Goal: Information Seeking & Learning: Check status

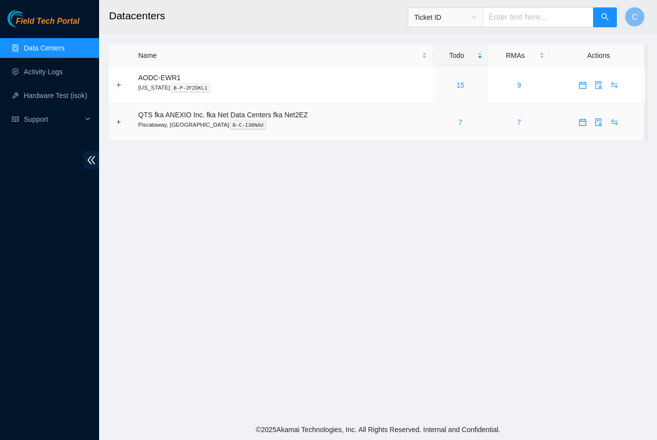
scroll to position [0, 0]
click at [466, 121] on div "7" at bounding box center [460, 122] width 45 height 11
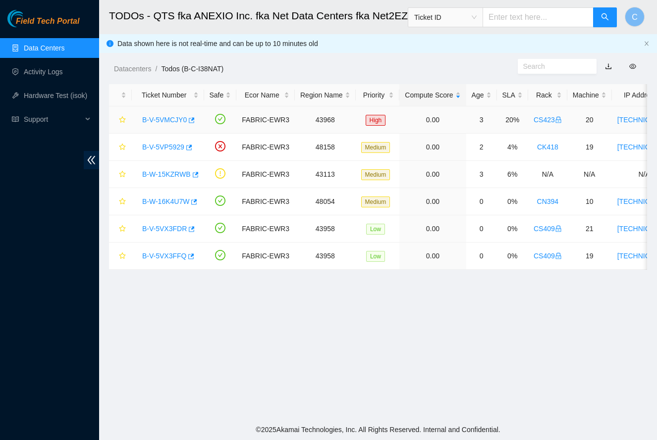
click at [168, 120] on link "B-V-5VMCJY0" at bounding box center [164, 120] width 45 height 8
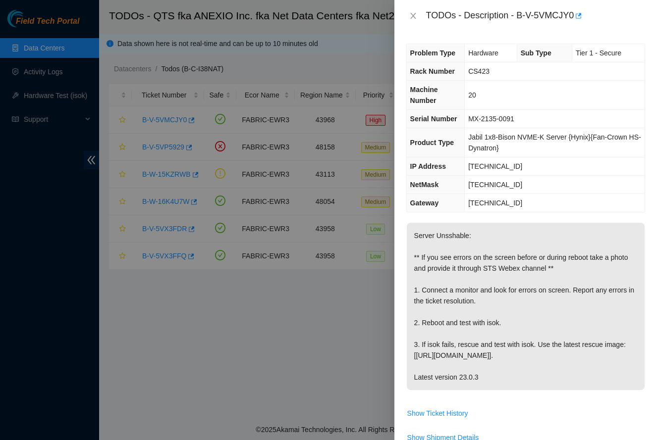
drag, startPoint x: 412, startPoint y: 18, endPoint x: 371, endPoint y: 67, distance: 63.7
click at [412, 18] on icon "close" at bounding box center [413, 16] width 8 height 8
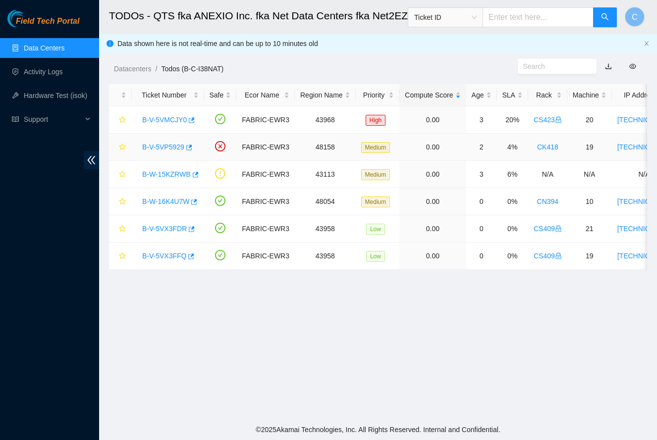
click at [175, 142] on div "B-V-5VP5929" at bounding box center [167, 147] width 61 height 16
click at [171, 146] on link "B-V-5VP5929" at bounding box center [163, 147] width 42 height 8
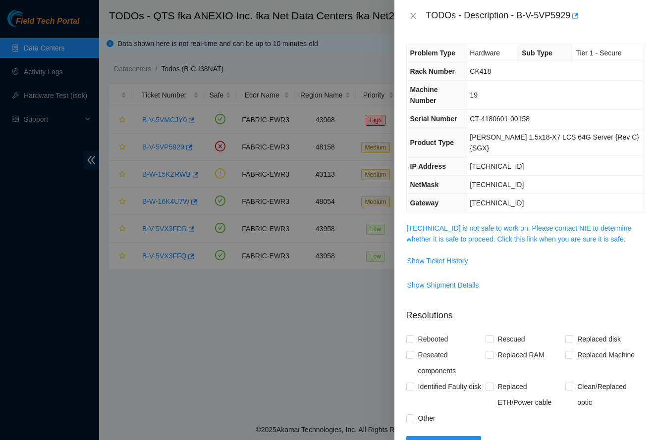
click at [410, 17] on icon "close" at bounding box center [413, 16] width 8 height 8
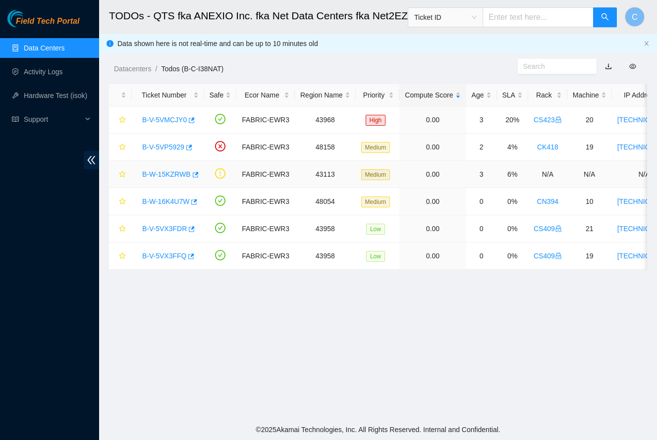
drag, startPoint x: 171, startPoint y: 172, endPoint x: 179, endPoint y: 175, distance: 8.6
click at [171, 172] on link "B-W-15KZRWB" at bounding box center [166, 174] width 49 height 8
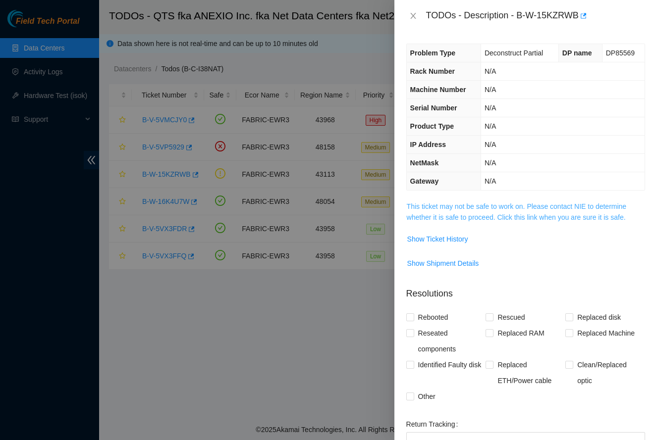
click at [453, 220] on link "This ticket may not be safe to work on. Please contact NIE to determine whether…" at bounding box center [517, 212] width 220 height 19
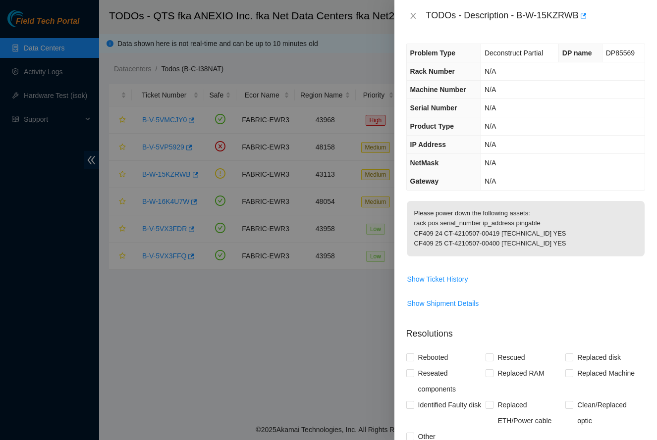
click at [413, 19] on icon "close" at bounding box center [413, 16] width 8 height 8
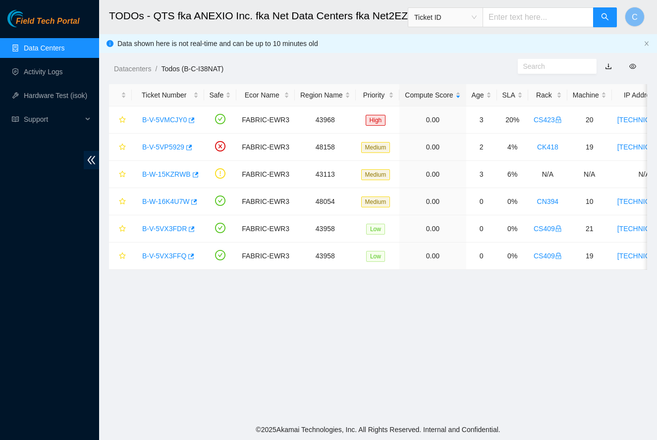
click at [43, 44] on link "Data Centers" at bounding box center [44, 48] width 41 height 8
